Goal: Task Accomplishment & Management: Use online tool/utility

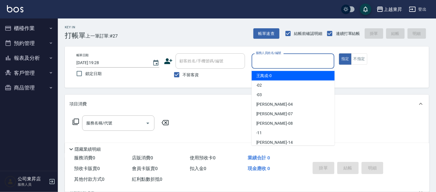
click at [273, 60] on input "服務人員姓名/編號" at bounding box center [293, 61] width 78 height 10
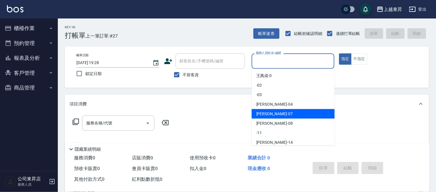
click at [268, 115] on span "榮松 -07" at bounding box center [274, 114] width 36 height 6
type input "[PERSON_NAME]-07"
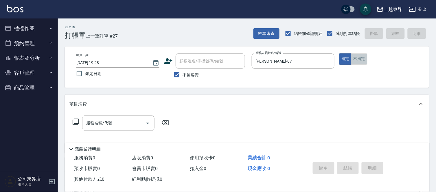
click at [362, 57] on button "不指定" at bounding box center [359, 59] width 16 height 11
click at [115, 122] on input "服務名稱/代號" at bounding box center [114, 123] width 58 height 10
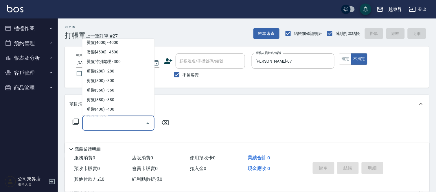
scroll to position [386, 0]
click at [121, 87] on span "剪髮(360) - 360" at bounding box center [118, 90] width 72 height 10
type input "剪髮(360)(403)"
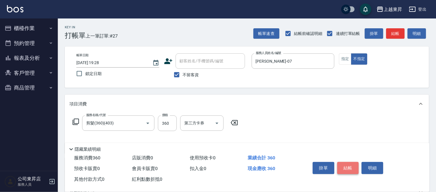
click at [351, 168] on button "結帳" at bounding box center [348, 168] width 22 height 12
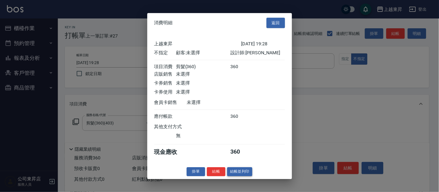
click at [236, 174] on button "結帳並列印" at bounding box center [239, 171] width 25 height 9
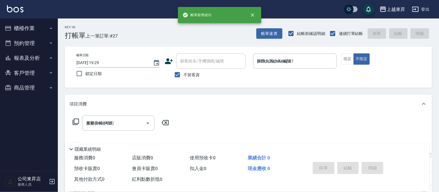
type input "[DATE] 19:29"
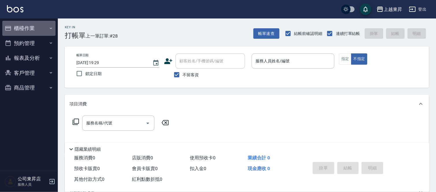
drag, startPoint x: 52, startPoint y: 27, endPoint x: 50, endPoint y: 38, distance: 12.1
click at [52, 27] on icon "button" at bounding box center [51, 28] width 5 height 5
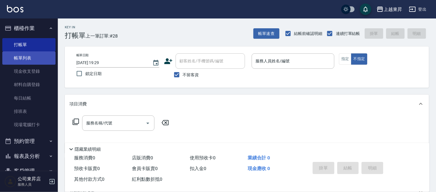
click at [41, 56] on link "帳單列表" at bounding box center [28, 57] width 53 height 13
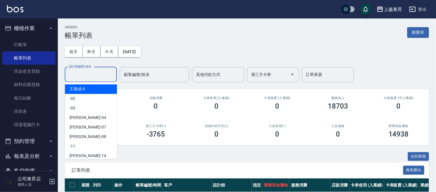
click at [80, 71] on input "設計師編號/姓名" at bounding box center [90, 75] width 47 height 10
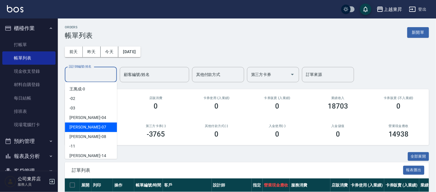
click at [77, 126] on span "榮松 -07" at bounding box center [87, 127] width 36 height 6
type input "[PERSON_NAME]-07"
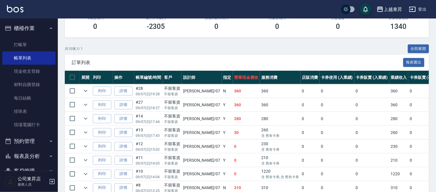
scroll to position [96, 0]
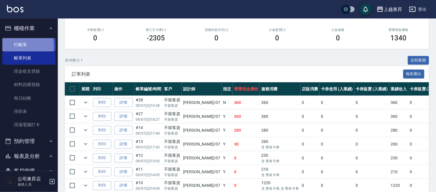
click at [21, 45] on link "打帳單" at bounding box center [28, 44] width 53 height 13
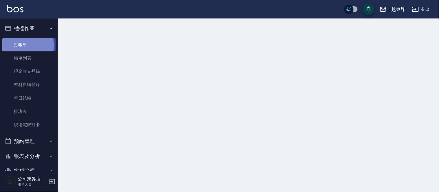
click at [21, 45] on link "打帳單" at bounding box center [28, 44] width 53 height 13
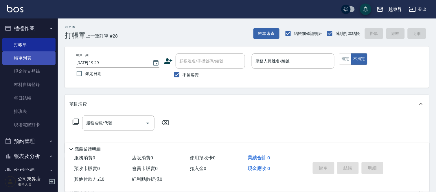
click at [27, 57] on link "帳單列表" at bounding box center [28, 57] width 53 height 13
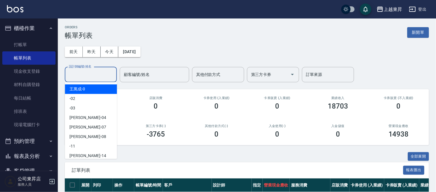
click at [78, 74] on input "設計師編號/姓名" at bounding box center [90, 75] width 47 height 10
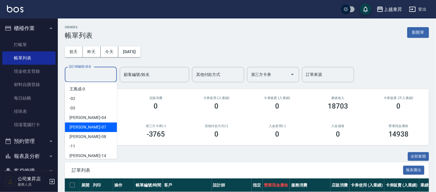
click at [76, 128] on span "榮松 -07" at bounding box center [87, 127] width 36 height 6
type input "[PERSON_NAME]-07"
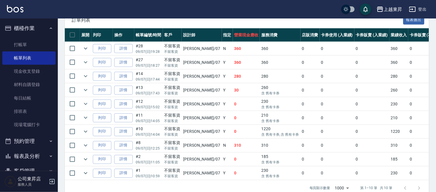
scroll to position [161, 0]
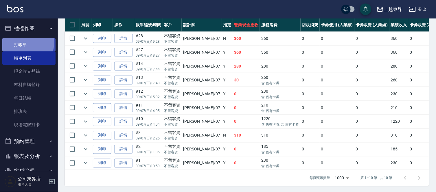
click at [21, 43] on link "打帳單" at bounding box center [28, 44] width 53 height 13
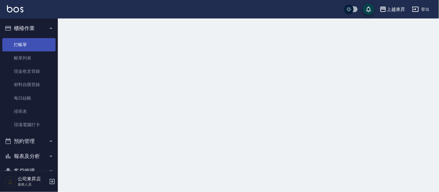
click at [21, 43] on link "打帳單" at bounding box center [28, 44] width 53 height 13
drag, startPoint x: 21, startPoint y: 43, endPoint x: 12, endPoint y: 47, distance: 9.2
click at [20, 43] on link "打帳單" at bounding box center [28, 44] width 53 height 13
